Goal: Browse casually: Explore the website without a specific task or goal

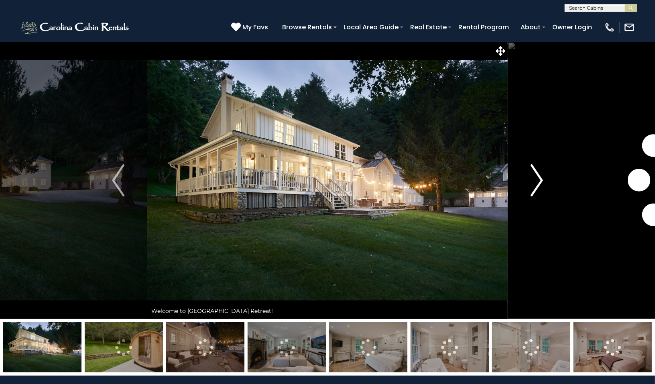
click at [536, 183] on img "Next" at bounding box center [537, 180] width 12 height 32
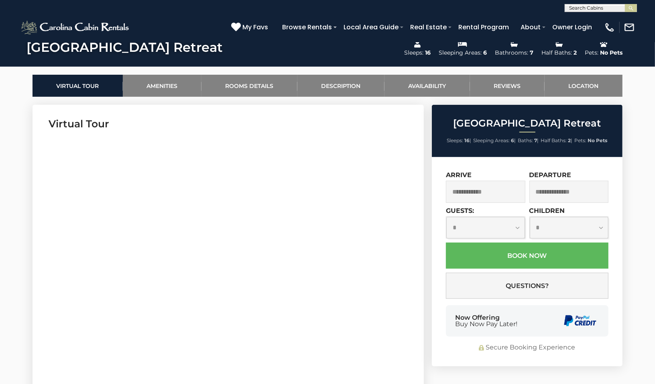
scroll to position [341, 0]
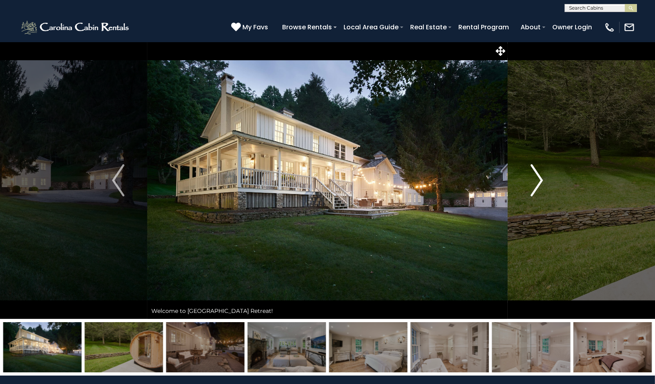
click at [535, 183] on img "Next" at bounding box center [537, 180] width 12 height 32
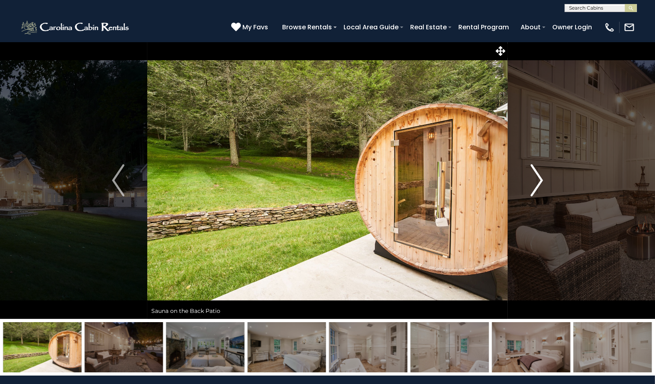
click at [535, 183] on img "Next" at bounding box center [537, 180] width 12 height 32
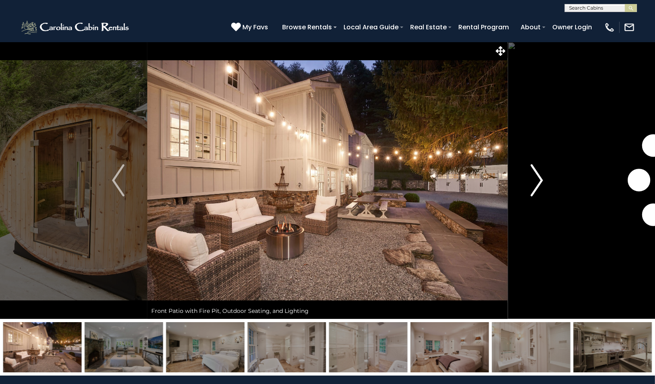
click at [535, 183] on img "Next" at bounding box center [537, 180] width 12 height 32
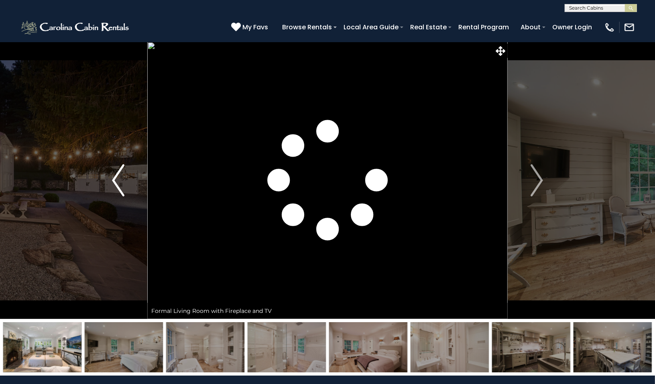
click at [112, 183] on img "Previous" at bounding box center [118, 180] width 12 height 32
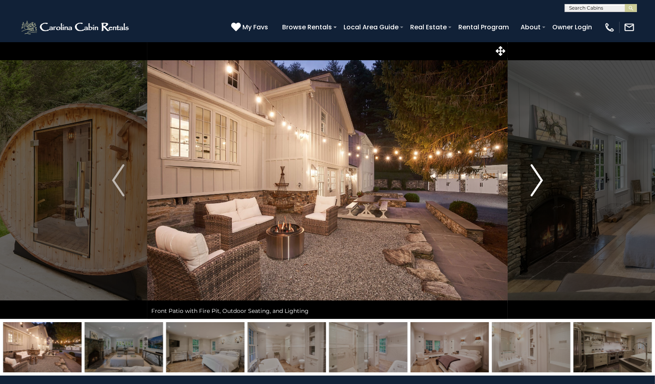
click at [539, 175] on img "Next" at bounding box center [537, 180] width 12 height 32
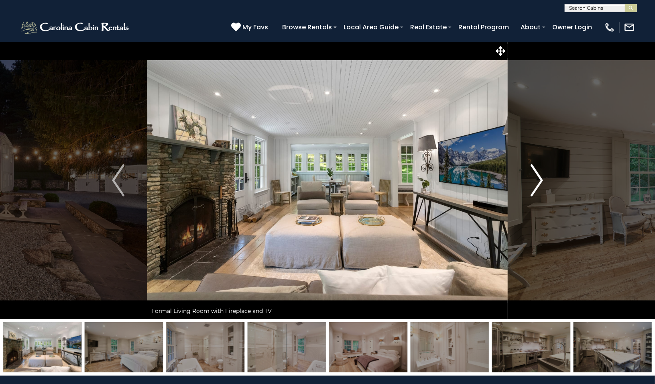
click at [535, 179] on img "Next" at bounding box center [537, 180] width 12 height 32
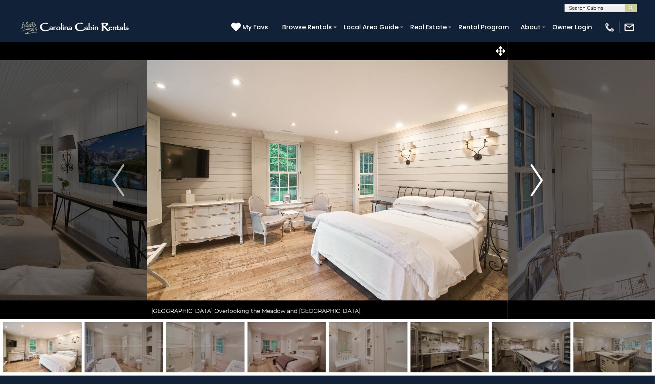
click at [532, 183] on img "Next" at bounding box center [537, 180] width 12 height 32
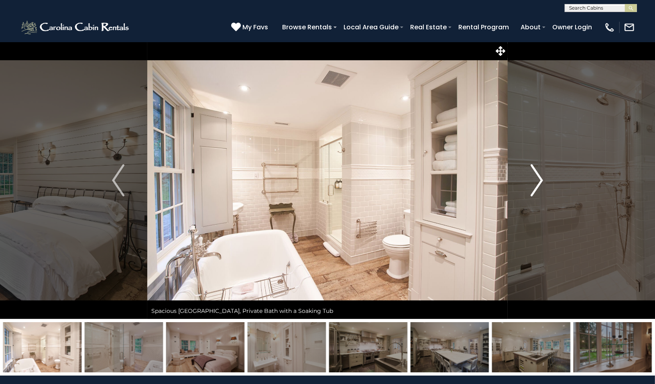
click at [532, 183] on img "Next" at bounding box center [537, 180] width 12 height 32
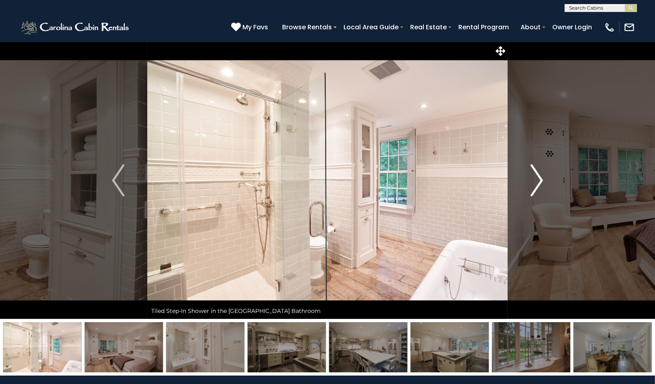
click at [532, 183] on img "Next" at bounding box center [537, 180] width 12 height 32
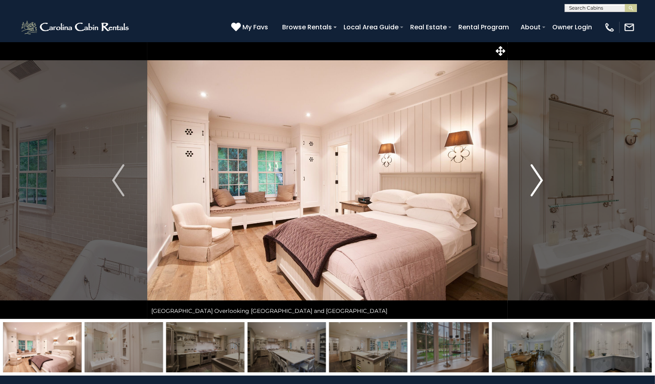
click at [532, 183] on img "Next" at bounding box center [537, 180] width 12 height 32
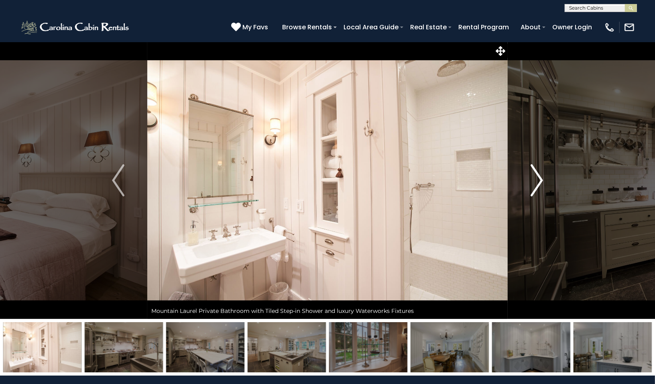
click at [532, 183] on img "Next" at bounding box center [537, 180] width 12 height 32
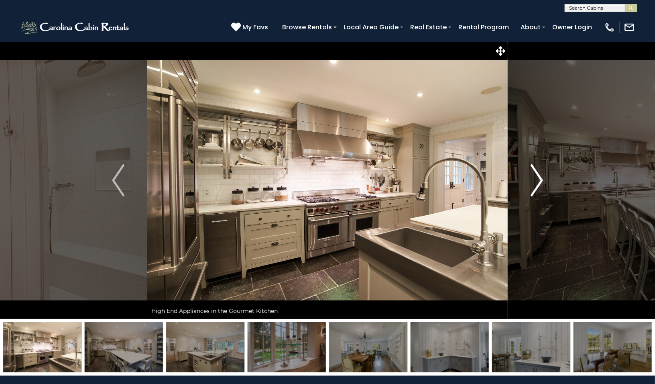
click at [532, 183] on img "Next" at bounding box center [537, 180] width 12 height 32
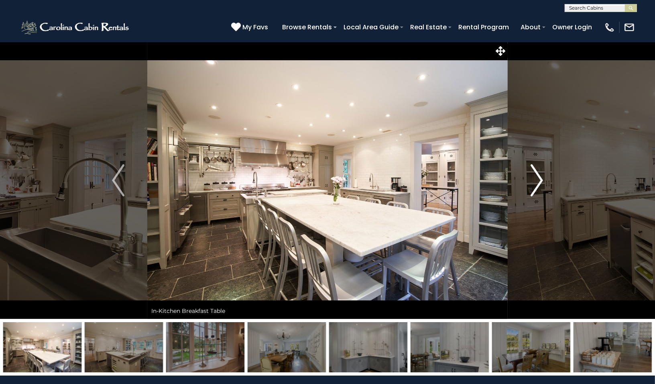
click at [532, 183] on img "Next" at bounding box center [537, 180] width 12 height 32
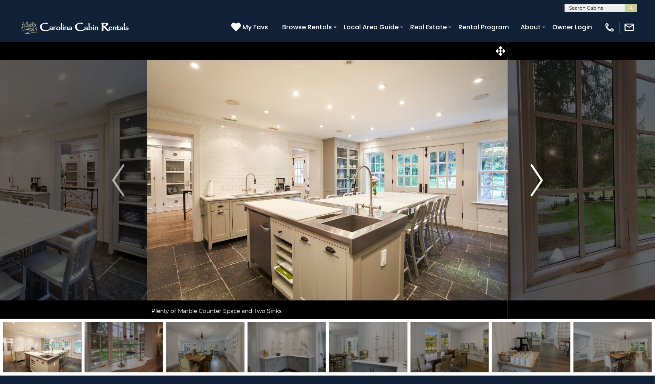
click at [532, 183] on img "Next" at bounding box center [537, 180] width 12 height 32
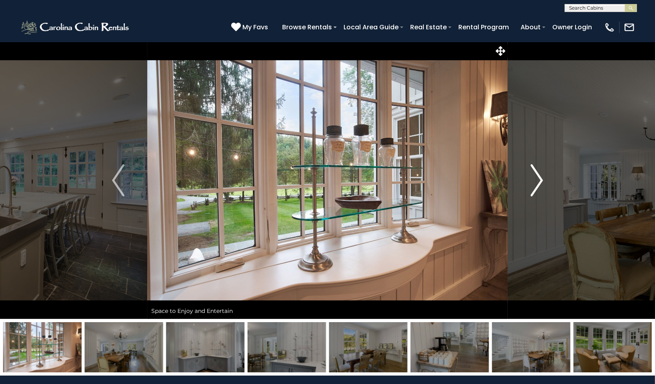
click at [532, 183] on img "Next" at bounding box center [537, 180] width 12 height 32
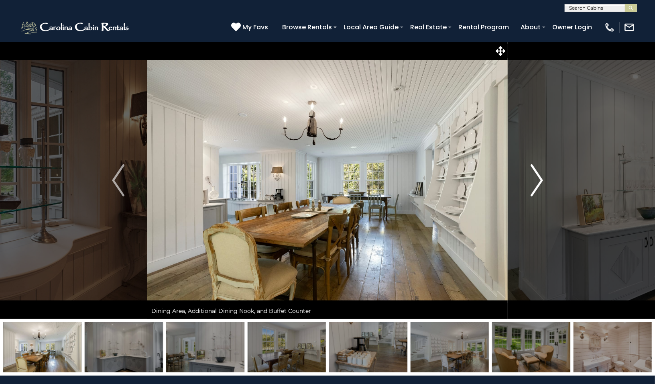
click at [532, 183] on img "Next" at bounding box center [537, 180] width 12 height 32
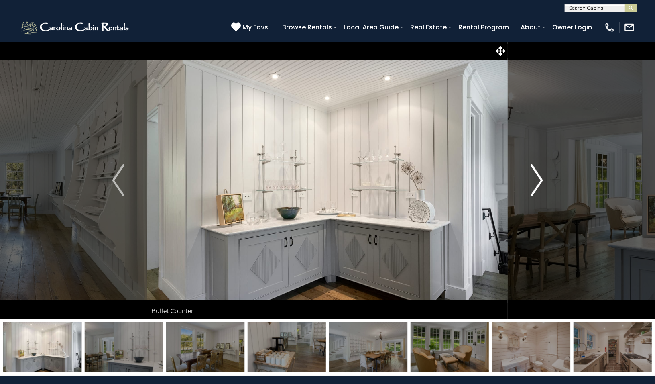
click at [532, 183] on img "Next" at bounding box center [537, 180] width 12 height 32
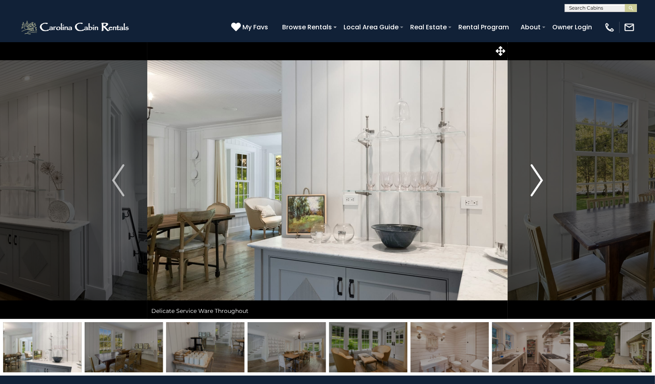
click at [532, 183] on img "Next" at bounding box center [537, 180] width 12 height 32
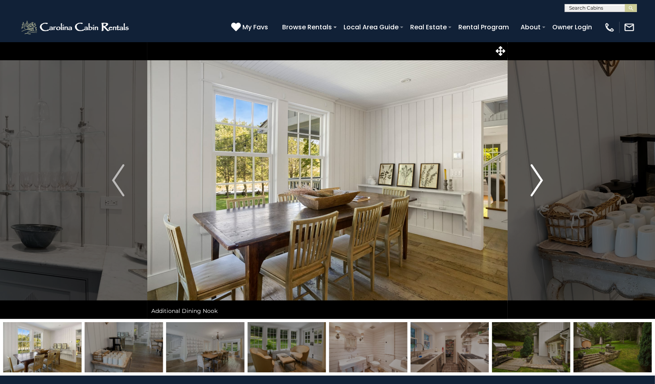
click at [533, 183] on img "Next" at bounding box center [537, 180] width 12 height 32
